Goal: Find specific page/section: Find specific page/section

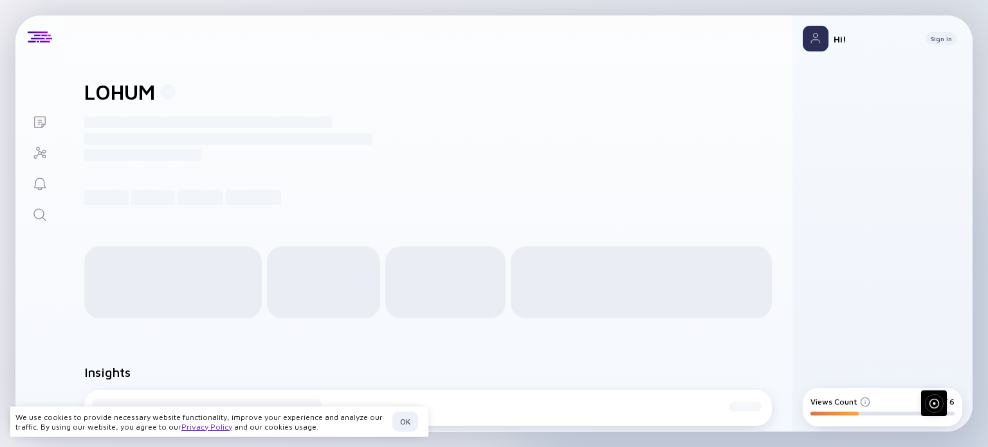
click at [41, 123] on icon "Lists" at bounding box center [39, 121] width 15 height 15
